Goal: Find specific page/section: Find specific page/section

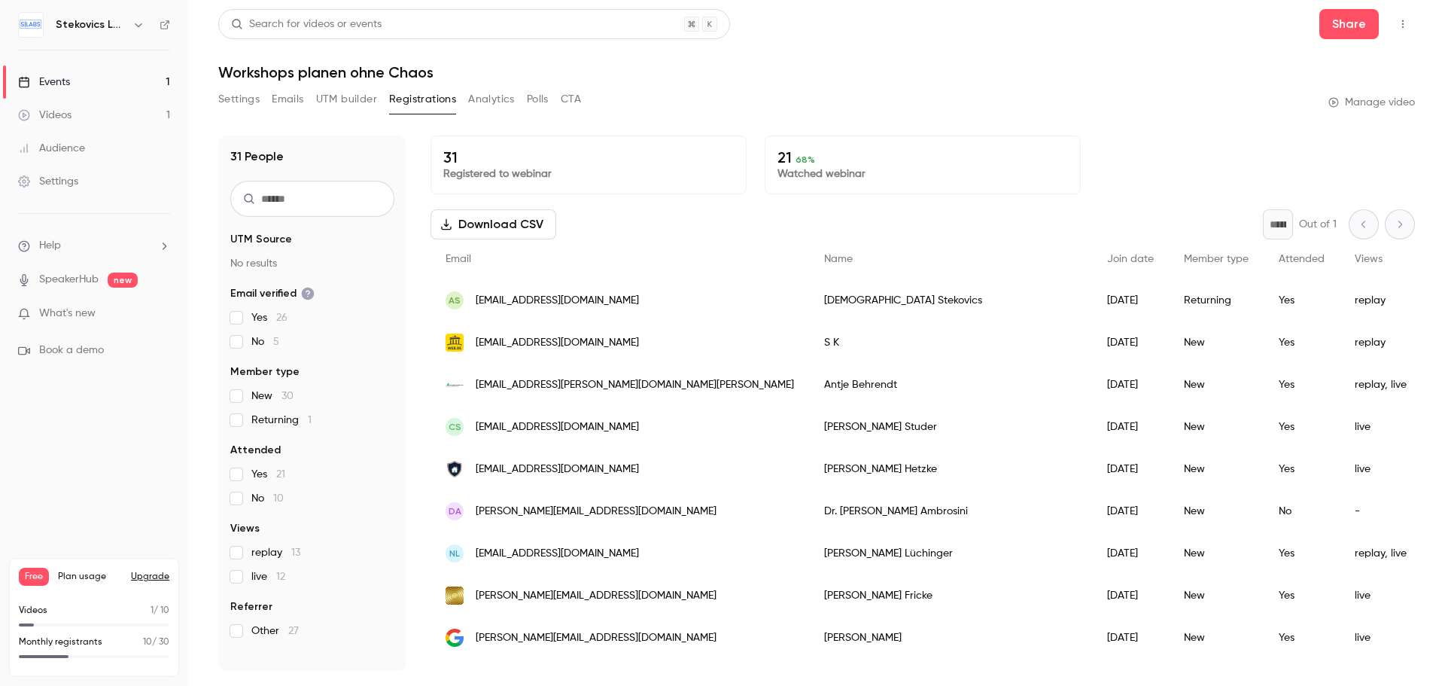
click at [59, 79] on div "Events" at bounding box center [44, 82] width 52 height 15
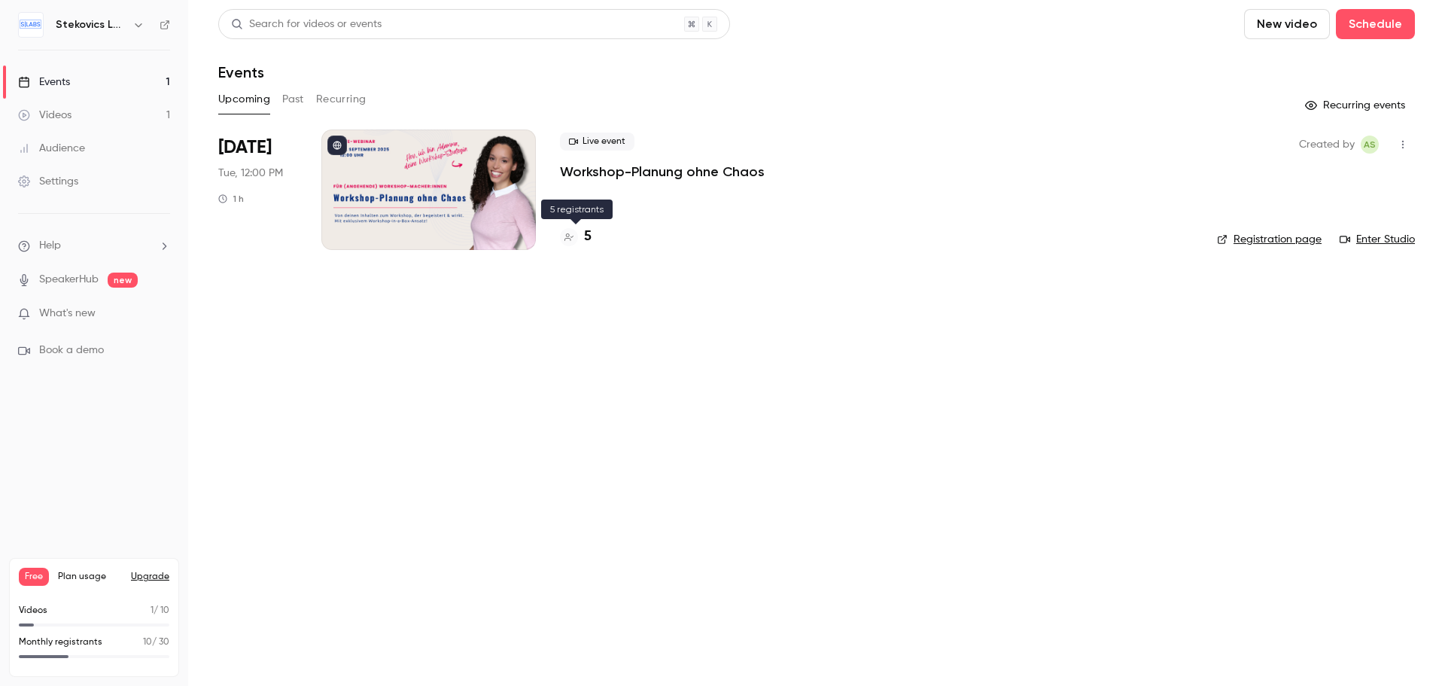
click at [587, 237] on h4 "5" at bounding box center [588, 237] width 8 height 20
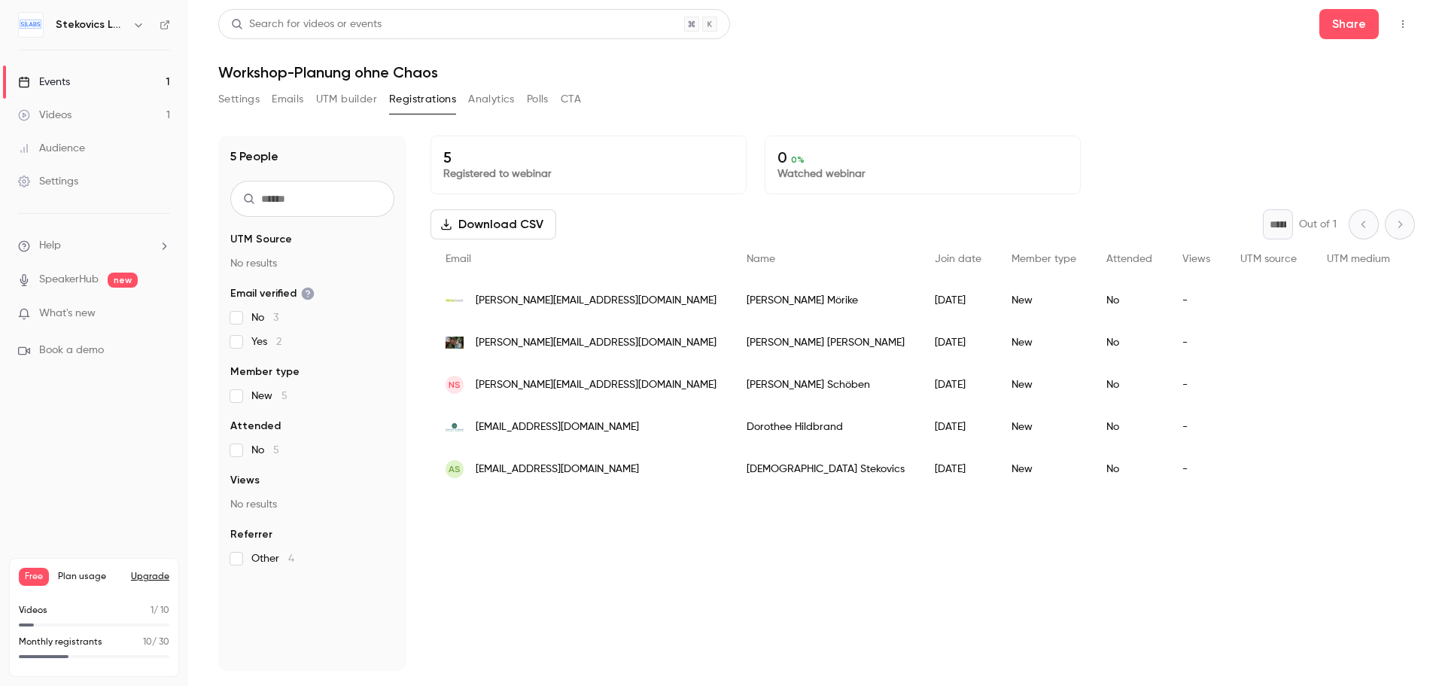
click at [48, 78] on div "Events" at bounding box center [44, 82] width 52 height 15
